Goal: Task Accomplishment & Management: Complete application form

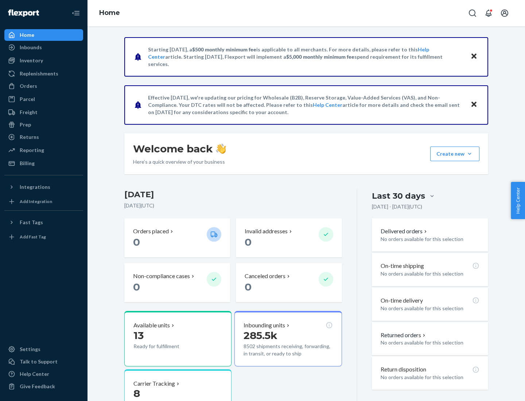
click at [469, 154] on button "Create new Create new inbound Create new order Create new product" at bounding box center [454, 153] width 49 height 15
click at [44, 47] on div "Inbounds" at bounding box center [43, 47] width 77 height 10
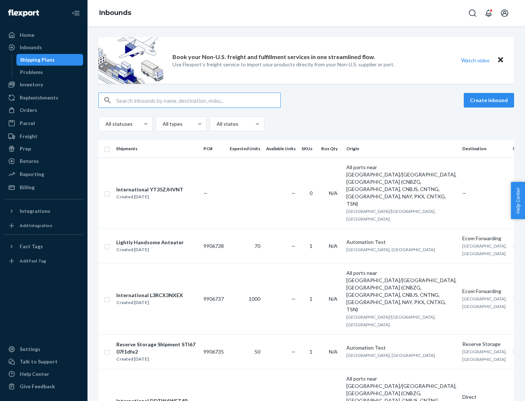
click at [490, 100] on button "Create inbound" at bounding box center [488, 100] width 50 height 15
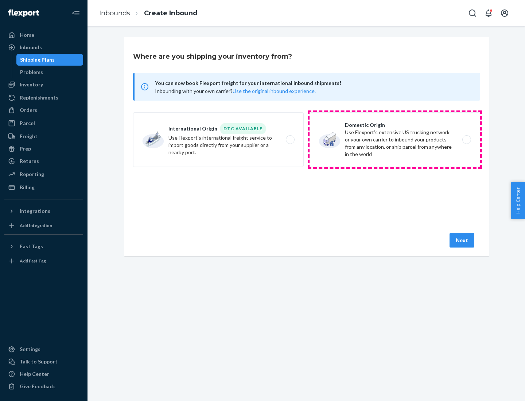
click at [395, 140] on label "Domestic Origin Use Flexport’s extensive US trucking network or your own carrie…" at bounding box center [394, 139] width 170 height 55
click at [466, 140] on input "Domestic Origin Use Flexport’s extensive US trucking network or your own carrie…" at bounding box center [468, 139] width 5 height 5
radio input "true"
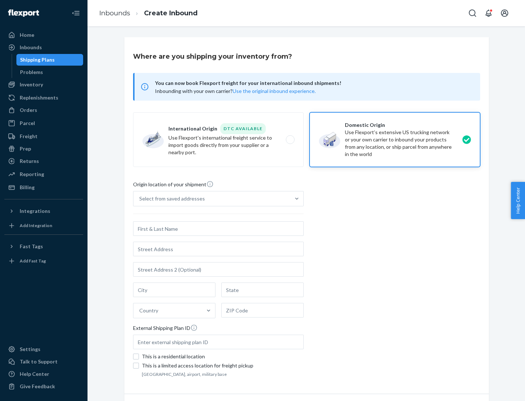
click at [170, 199] on div "Select from saved addresses" at bounding box center [172, 198] width 66 height 7
click at [140, 199] on input "Select from saved addresses" at bounding box center [139, 198] width 1 height 7
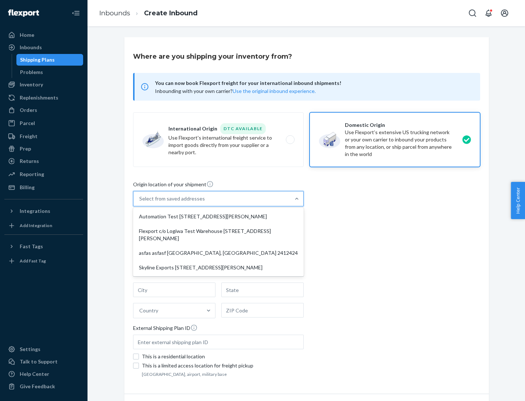
scroll to position [3, 0]
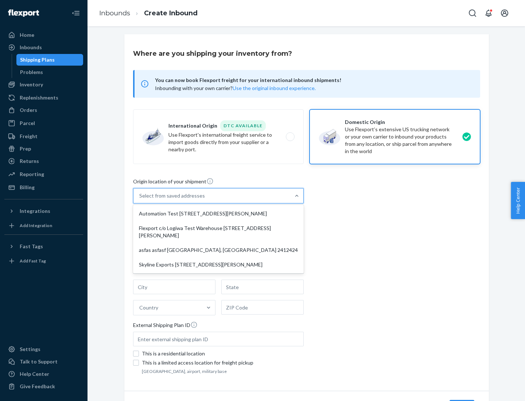
click at [218, 213] on div "Automation Test [STREET_ADDRESS][PERSON_NAME]" at bounding box center [218, 213] width 168 height 15
click at [140, 199] on input "option Automation Test [STREET_ADDRESS][PERSON_NAME] focused, 1 of 4. 4 results…" at bounding box center [139, 195] width 1 height 7
type input "Automation Test"
type input "9th Floor"
type input "[GEOGRAPHIC_DATA]"
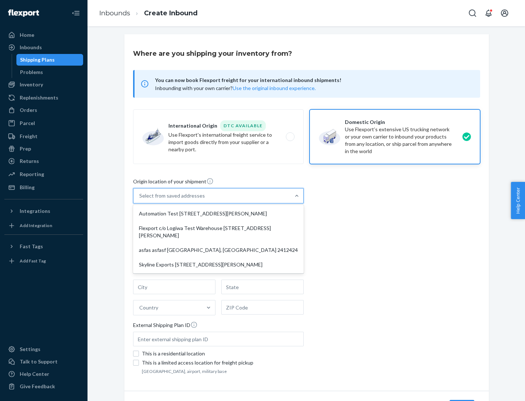
type input "CA"
type input "94104"
type input "[STREET_ADDRESS][PERSON_NAME]"
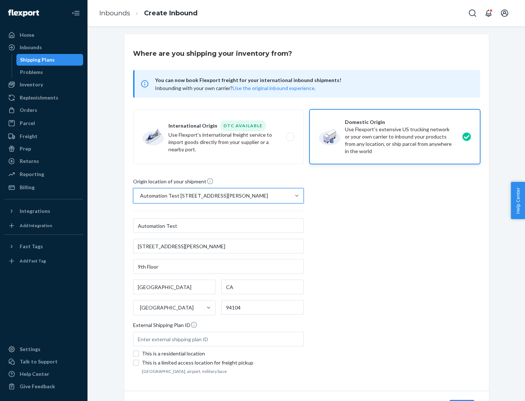
scroll to position [43, 0]
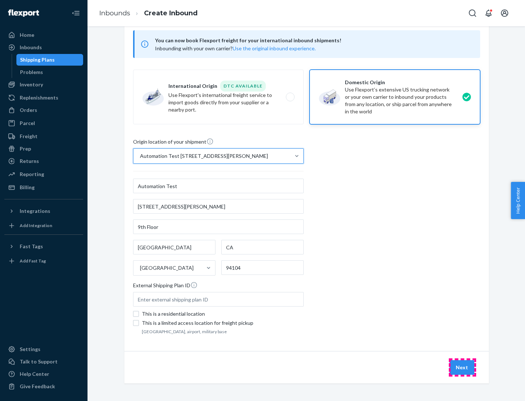
click at [462, 367] on button "Next" at bounding box center [461, 367] width 25 height 15
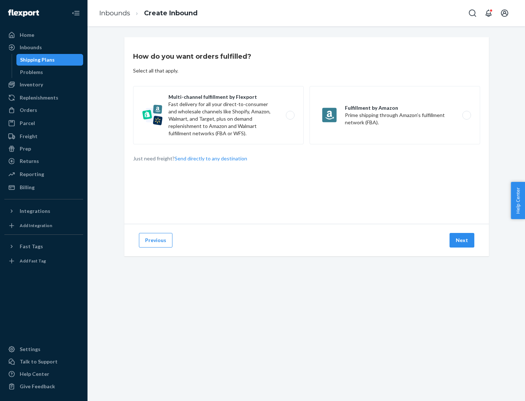
click at [218, 115] on label "Multi-channel fulfillment by Flexport Fast delivery for all your direct-to-cons…" at bounding box center [218, 115] width 170 height 58
click at [290, 115] on input "Multi-channel fulfillment by Flexport Fast delivery for all your direct-to-cons…" at bounding box center [292, 115] width 5 height 5
radio input "true"
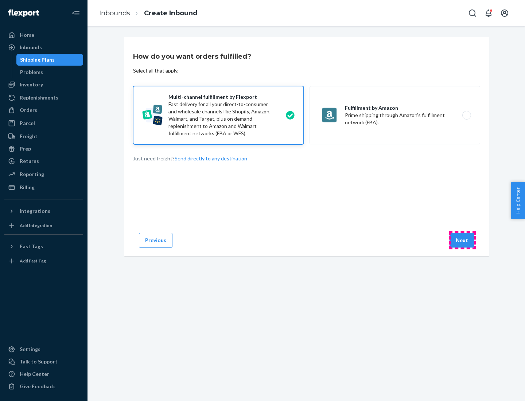
click at [462, 240] on button "Next" at bounding box center [461, 240] width 25 height 15
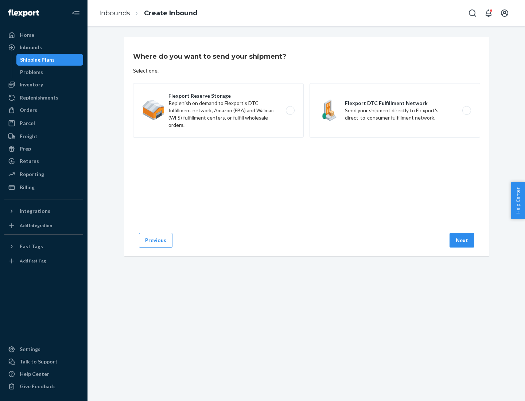
click at [395, 110] on label "Flexport DTC Fulfillment Network Send your shipment directly to Flexport's dire…" at bounding box center [394, 110] width 170 height 55
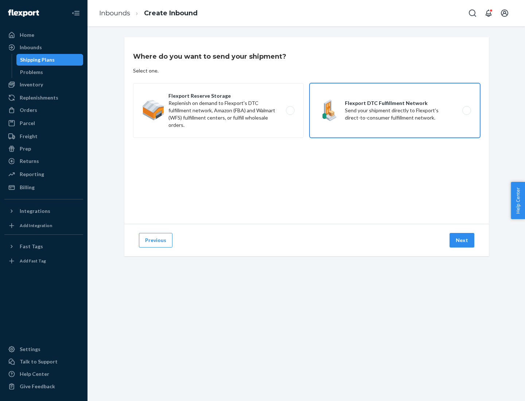
click at [466, 110] on input "Flexport DTC Fulfillment Network Send your shipment directly to Flexport's dire…" at bounding box center [468, 110] width 5 height 5
radio input "true"
click at [462, 240] on button "Next" at bounding box center [461, 240] width 25 height 15
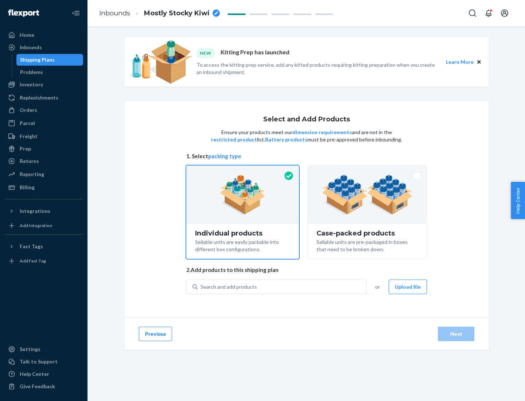
click at [367, 195] on img at bounding box center [367, 194] width 91 height 40
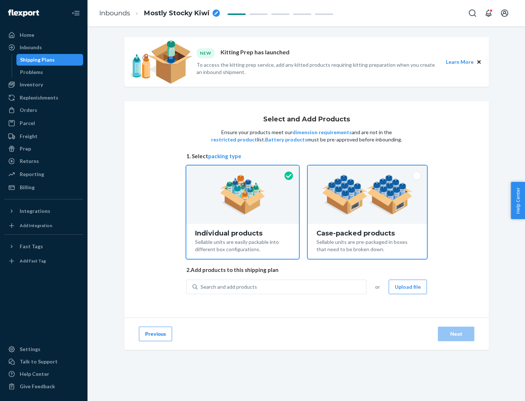
click at [367, 170] on input "Case-packed products Sellable units are pre-packaged in boxes that need to be b…" at bounding box center [367, 167] width 5 height 5
radio input "true"
radio input "false"
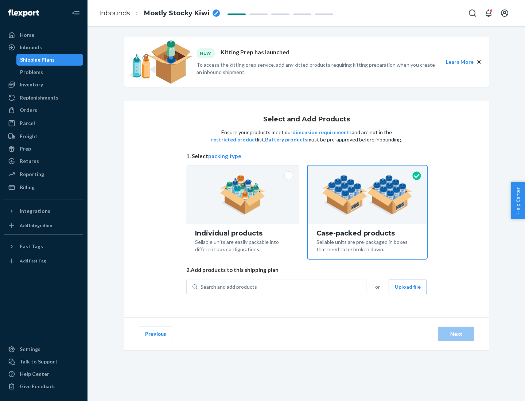
click at [282, 286] on div "Search and add products" at bounding box center [281, 286] width 168 height 13
click at [201, 286] on input "Search and add products" at bounding box center [200, 286] width 1 height 7
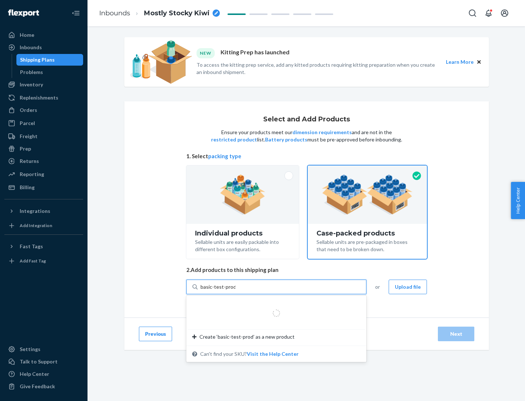
type input "basic-test-product-1"
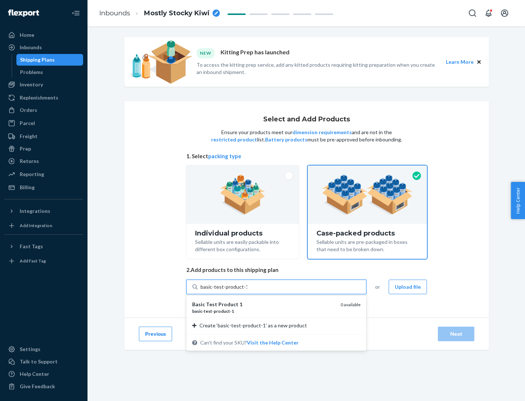
click at [263, 311] on div "basic - test - product - 1" at bounding box center [263, 311] width 142 height 6
click at [247, 290] on input "basic-test-product-1" at bounding box center [223, 286] width 47 height 7
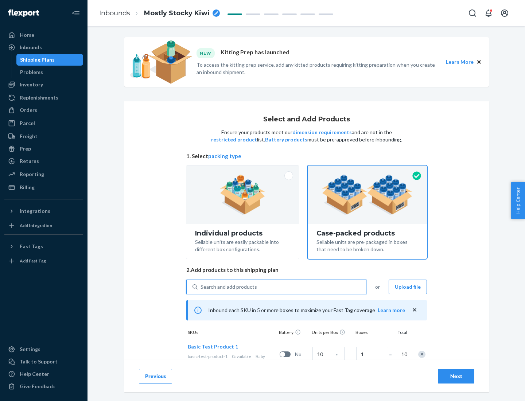
scroll to position [26, 0]
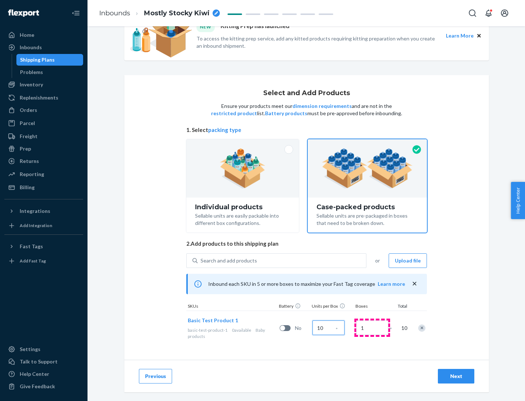
type input "10"
type input "7"
click at [456, 376] on div "Next" at bounding box center [456, 375] width 24 height 7
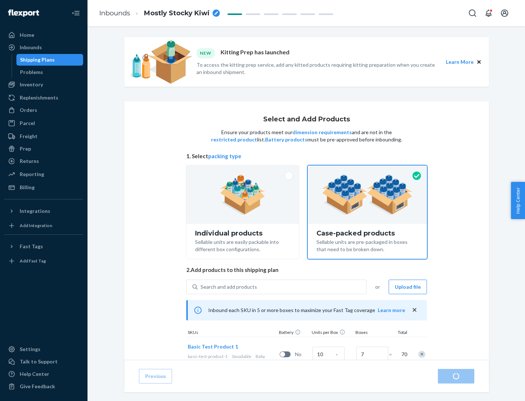
radio input "true"
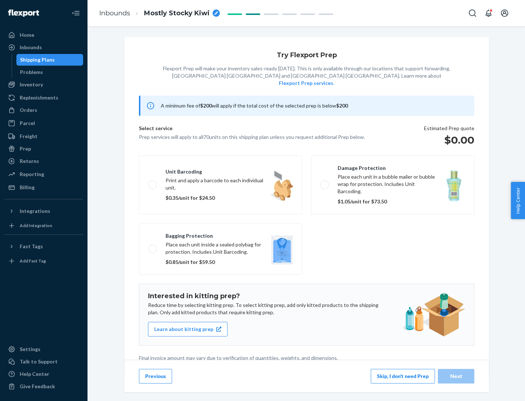
scroll to position [2, 0]
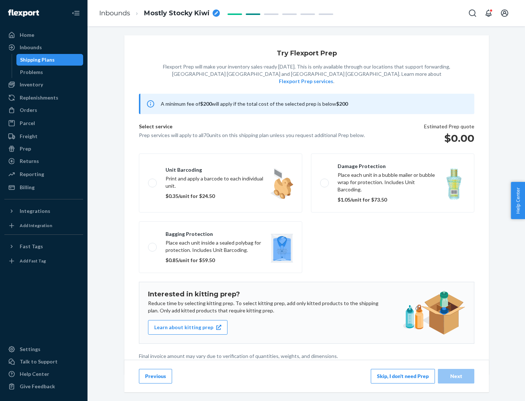
click at [220, 232] on label "Bagging protection Place each unit inside a sealed polybag for protection. Incl…" at bounding box center [220, 247] width 163 height 52
click at [153, 244] on input "Bagging protection Place each unit inside a sealed polybag for protection. Incl…" at bounding box center [150, 246] width 5 height 5
checkbox input "true"
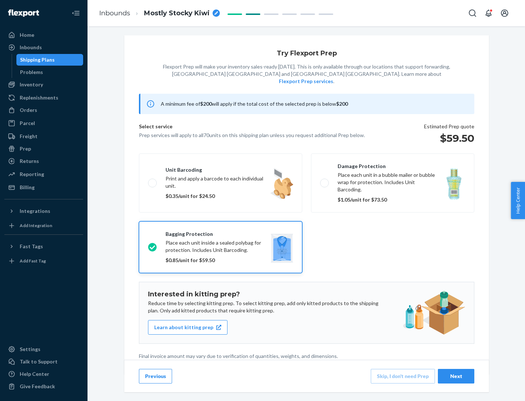
click at [456, 376] on div "Next" at bounding box center [456, 375] width 24 height 7
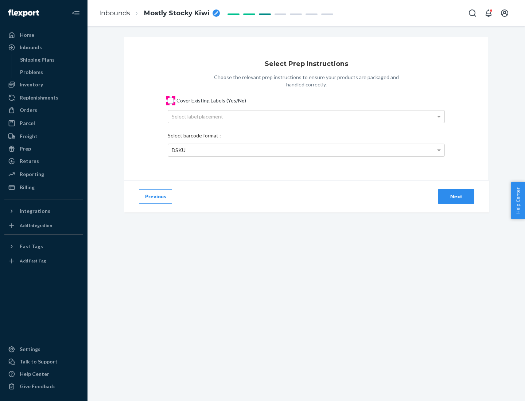
click at [170, 100] on input "Cover Existing Labels (Yes/No)" at bounding box center [171, 101] width 6 height 6
checkbox input "true"
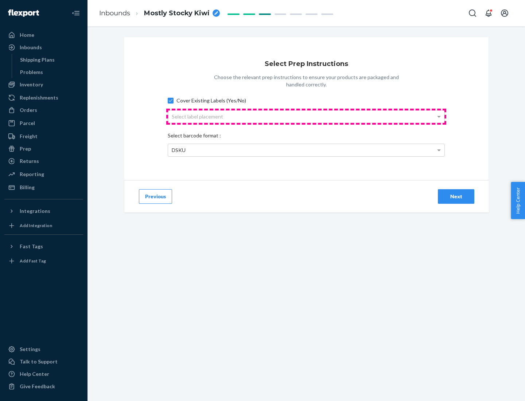
click at [306, 116] on div "Select label placement" at bounding box center [306, 116] width 276 height 12
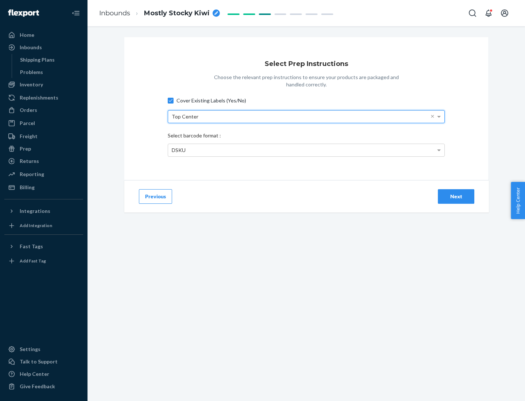
click at [306, 150] on div "DSKU" at bounding box center [306, 150] width 276 height 12
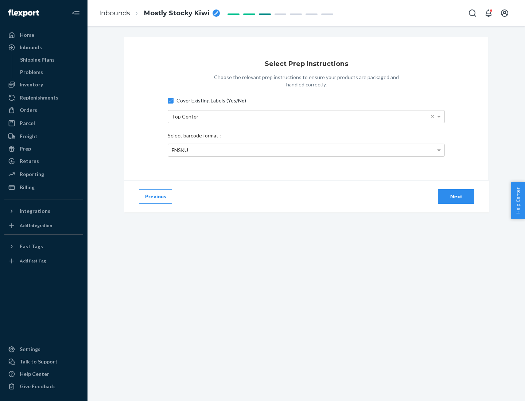
click at [456, 196] on div "Next" at bounding box center [456, 196] width 24 height 7
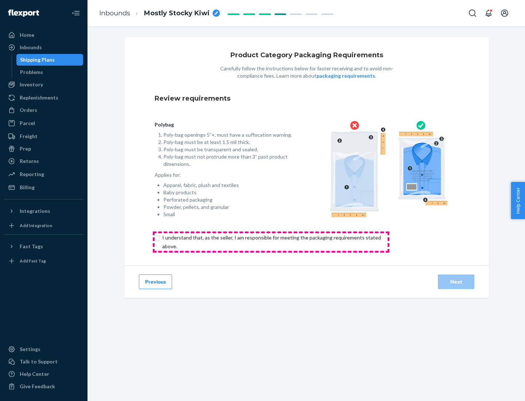
click at [271, 242] on input "checkbox" at bounding box center [275, 241] width 242 height 17
checkbox input "true"
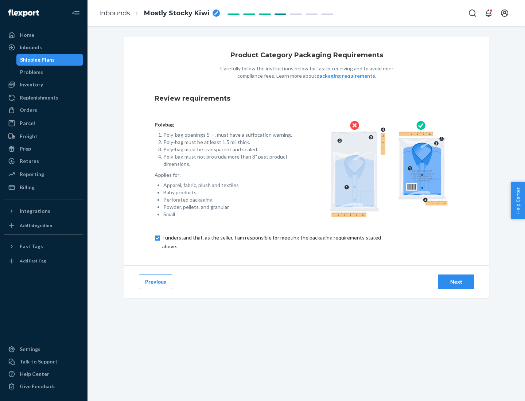
click at [456, 281] on div "Next" at bounding box center [456, 281] width 24 height 7
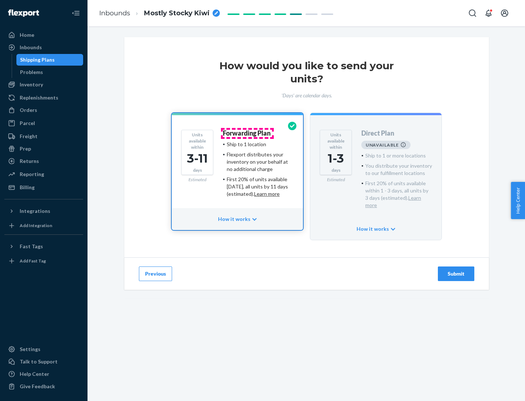
click at [247, 133] on h4 "Forwarding Plan" at bounding box center [247, 133] width 48 height 7
click at [456, 270] on div "Submit" at bounding box center [456, 273] width 24 height 7
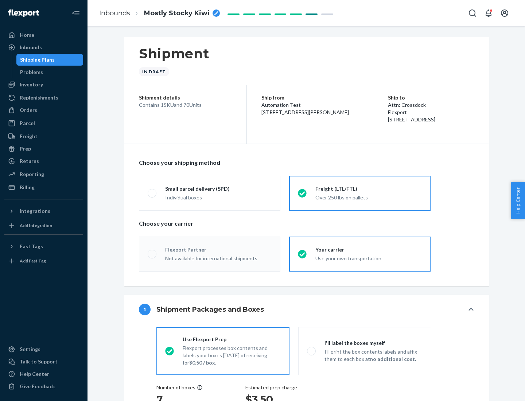
radio input "true"
radio input "false"
radio input "true"
radio input "false"
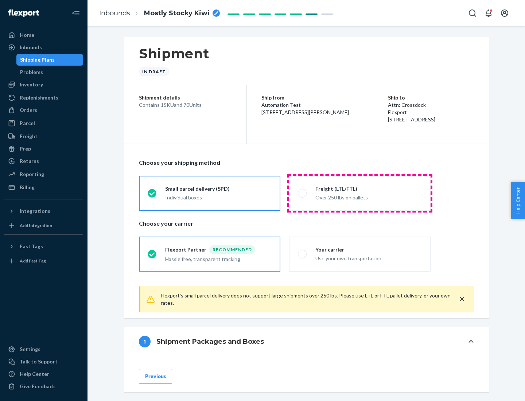
click at [360, 193] on div "Over 250 lbs on pallets" at bounding box center [368, 196] width 106 height 9
click at [302, 193] on input "Freight (LTL/FTL) Over 250 lbs on pallets" at bounding box center [300, 193] width 5 height 5
radio input "true"
radio input "false"
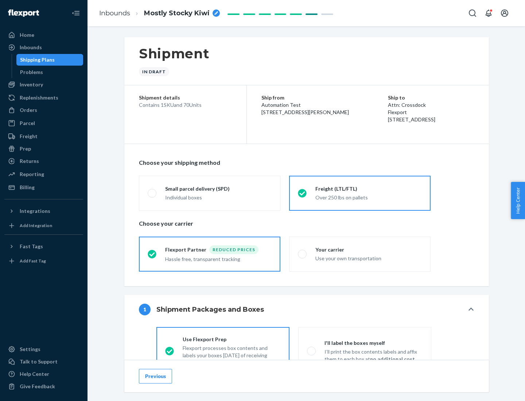
scroll to position [40, 0]
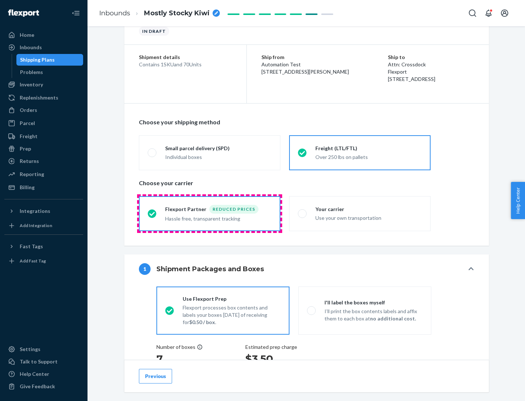
click at [209, 213] on div "Hassle free, transparent tracking" at bounding box center [218, 217] width 106 height 9
click at [152, 213] on input "Flexport Partner Reduced prices Hassle free, transparent tracking" at bounding box center [150, 213] width 5 height 5
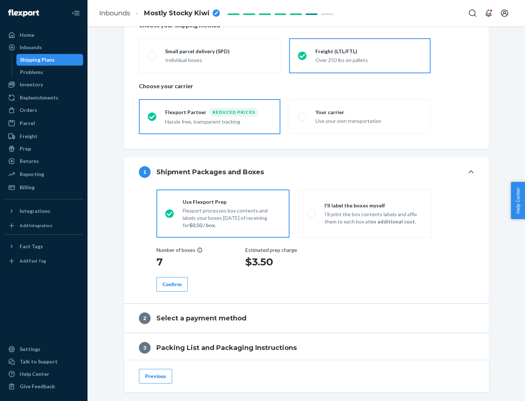
click at [364, 213] on p "I’ll print the box contents labels and affix them to each box at no additional …" at bounding box center [373, 218] width 98 height 15
click at [311, 213] on input "I'll label the boxes myself I’ll print the box contents labels and affix them t…" at bounding box center [309, 213] width 5 height 5
radio input "true"
radio input "false"
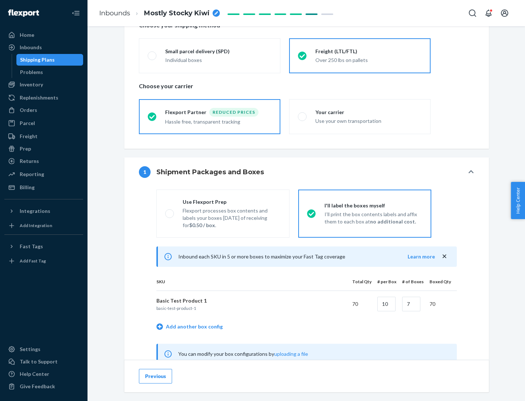
scroll to position [228, 0]
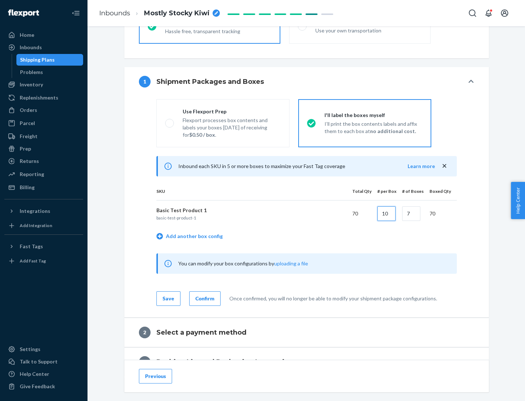
type input "10"
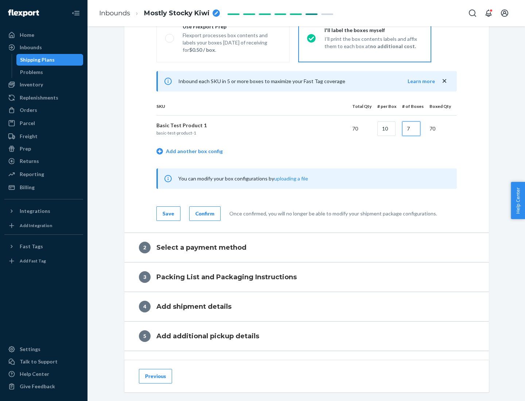
type input "7"
click at [204, 213] on div "Confirm" at bounding box center [204, 213] width 19 height 7
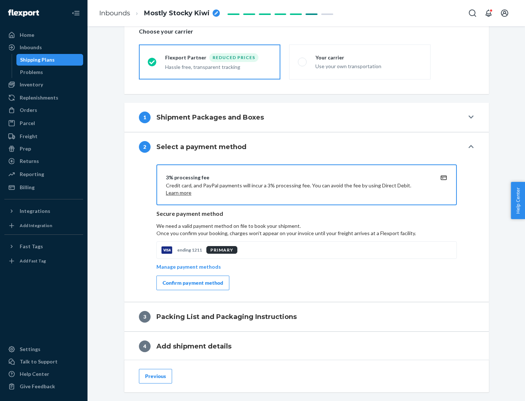
scroll to position [261, 0]
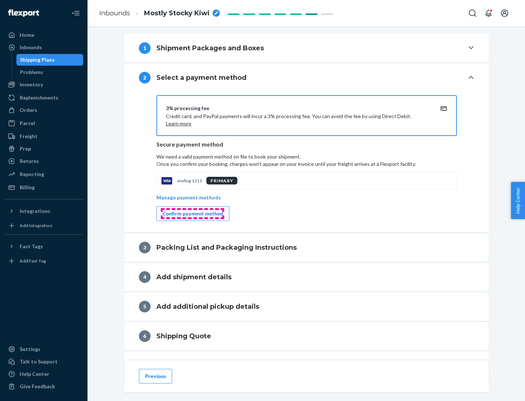
click at [192, 213] on div "Confirm payment method" at bounding box center [192, 213] width 60 height 7
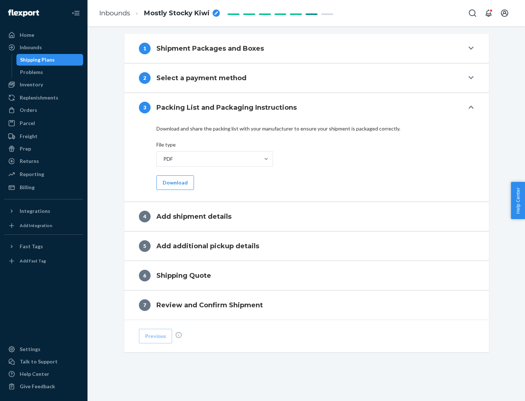
scroll to position [230, 0]
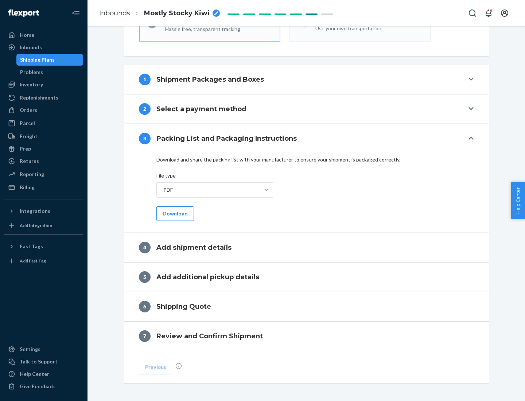
click at [174, 213] on button "Download" at bounding box center [175, 213] width 38 height 15
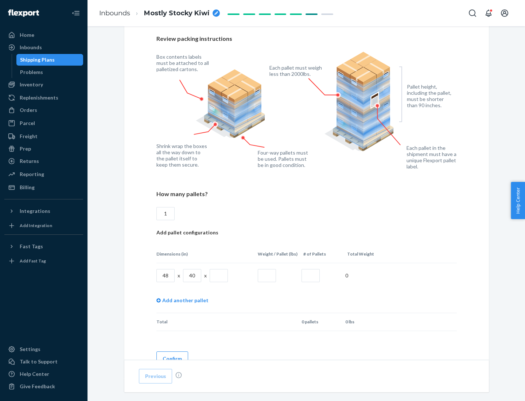
scroll to position [500, 0]
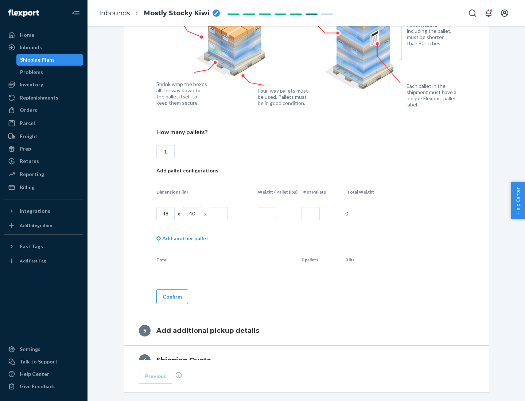
type input "1"
type input "40"
type input "200"
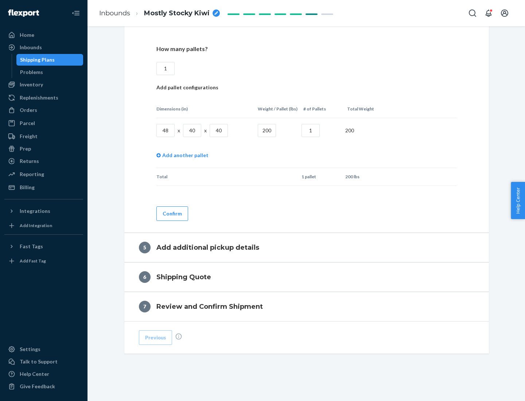
type input "1"
click at [172, 213] on button "Confirm" at bounding box center [172, 213] width 32 height 15
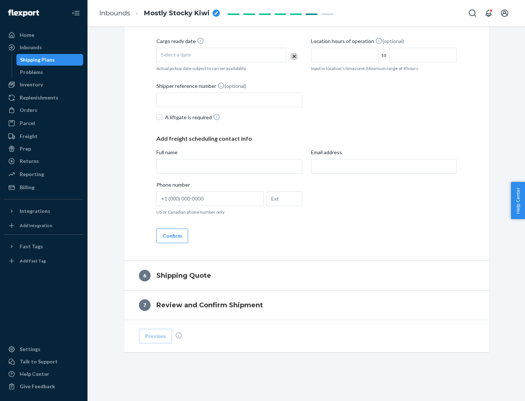
scroll to position [249, 0]
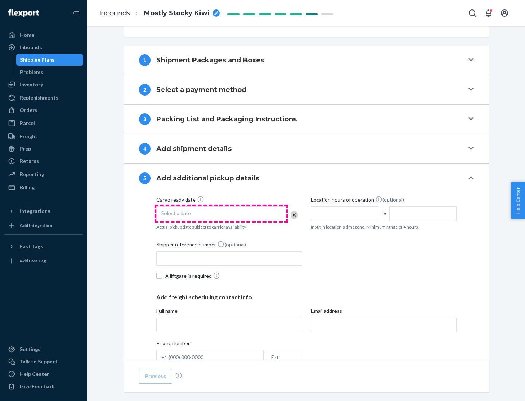
click at [221, 213] on div "Select a date" at bounding box center [221, 213] width 130 height 15
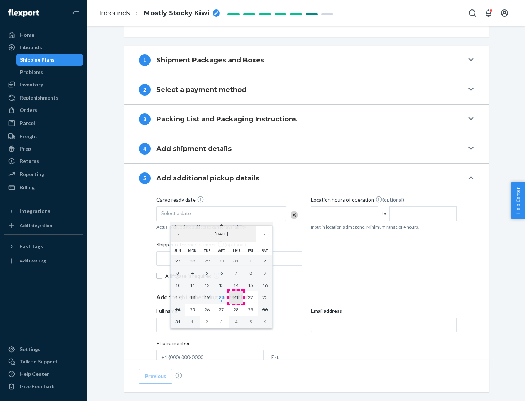
click at [236, 297] on abbr "21" at bounding box center [235, 296] width 5 height 5
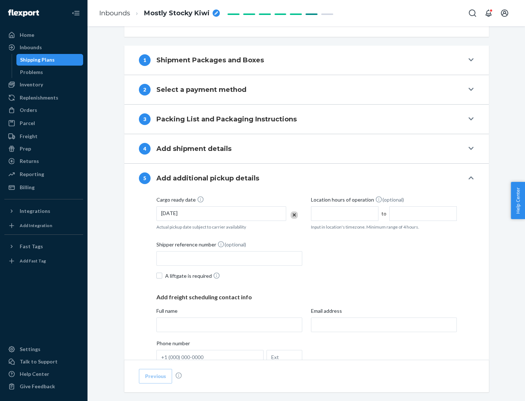
scroll to position [360, 0]
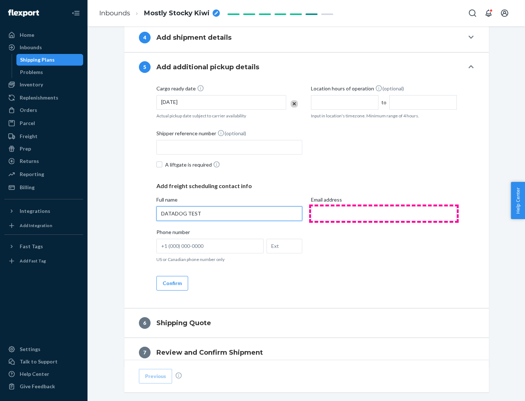
type input "DATADOG TEST"
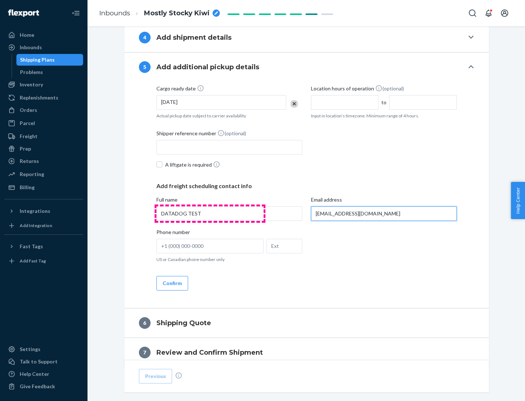
scroll to position [393, 0]
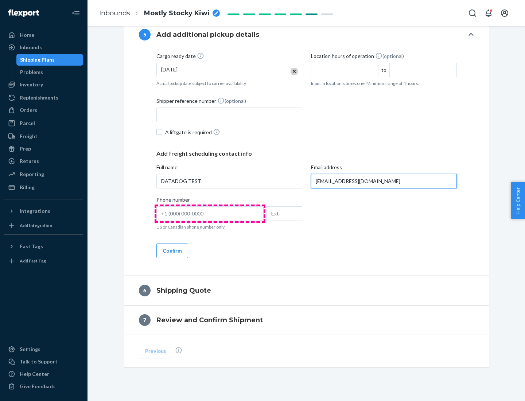
type input "[EMAIL_ADDRESS][DOMAIN_NAME]"
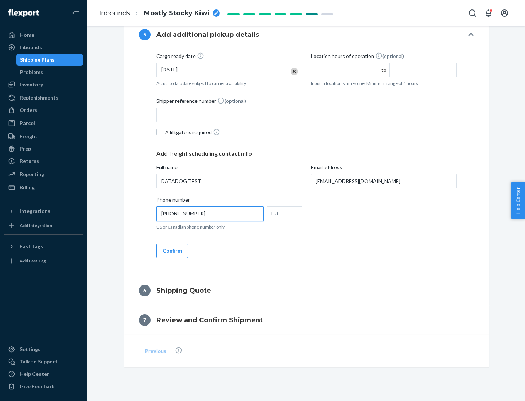
scroll to position [408, 0]
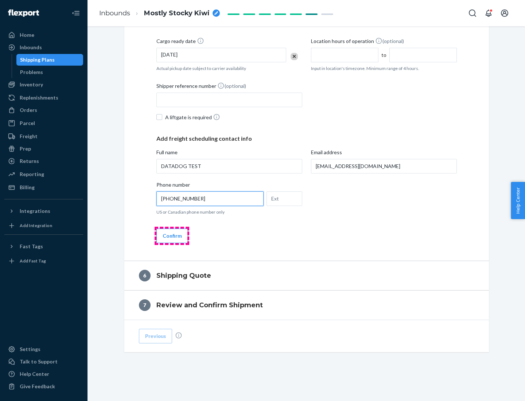
type input "[PHONE_NUMBER]"
click at [172, 235] on button "Confirm" at bounding box center [172, 235] width 32 height 15
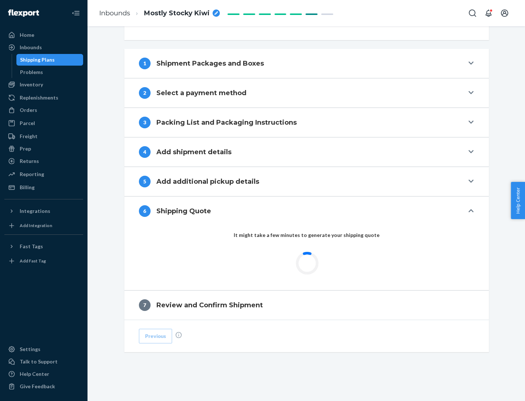
scroll to position [246, 0]
